Goal: Find specific page/section: Find specific page/section

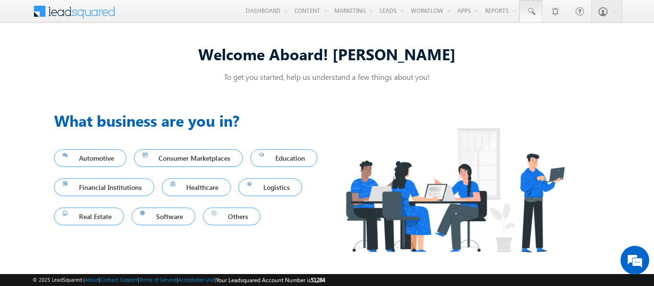
click at [530, 11] on span at bounding box center [531, 12] width 10 height 10
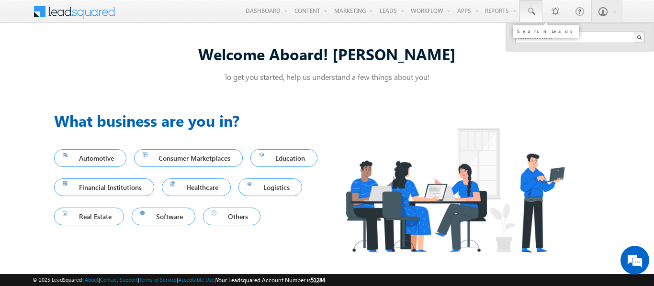
type input "8905097376"
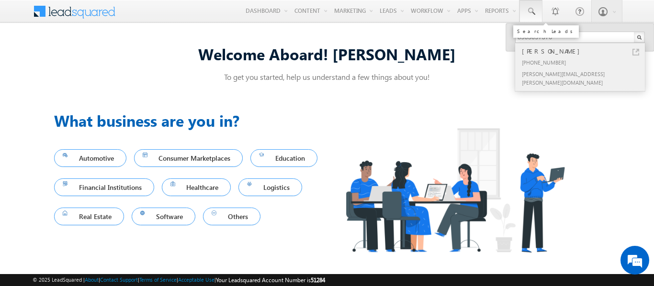
click at [584, 51] on div "[PERSON_NAME]" at bounding box center [584, 51] width 128 height 11
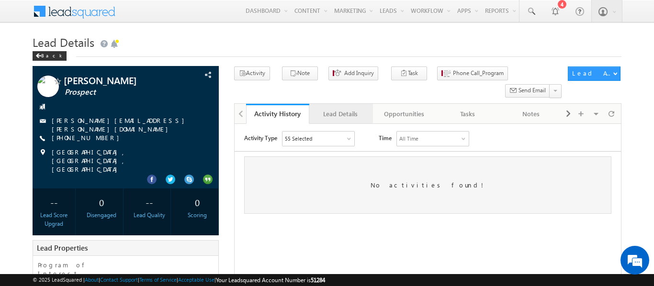
click at [340, 108] on div "Lead Details" at bounding box center [340, 113] width 47 height 11
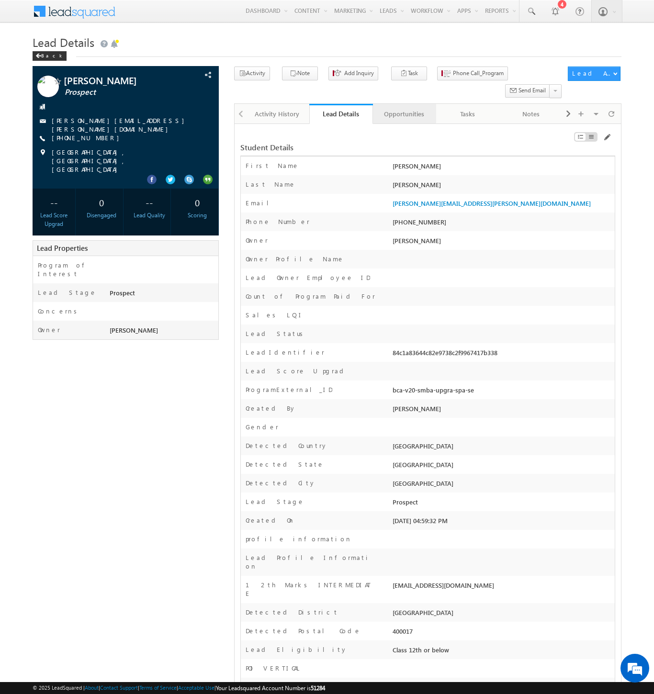
click at [404, 108] on div "Opportunities" at bounding box center [404, 113] width 47 height 11
